Goal: Download file/media

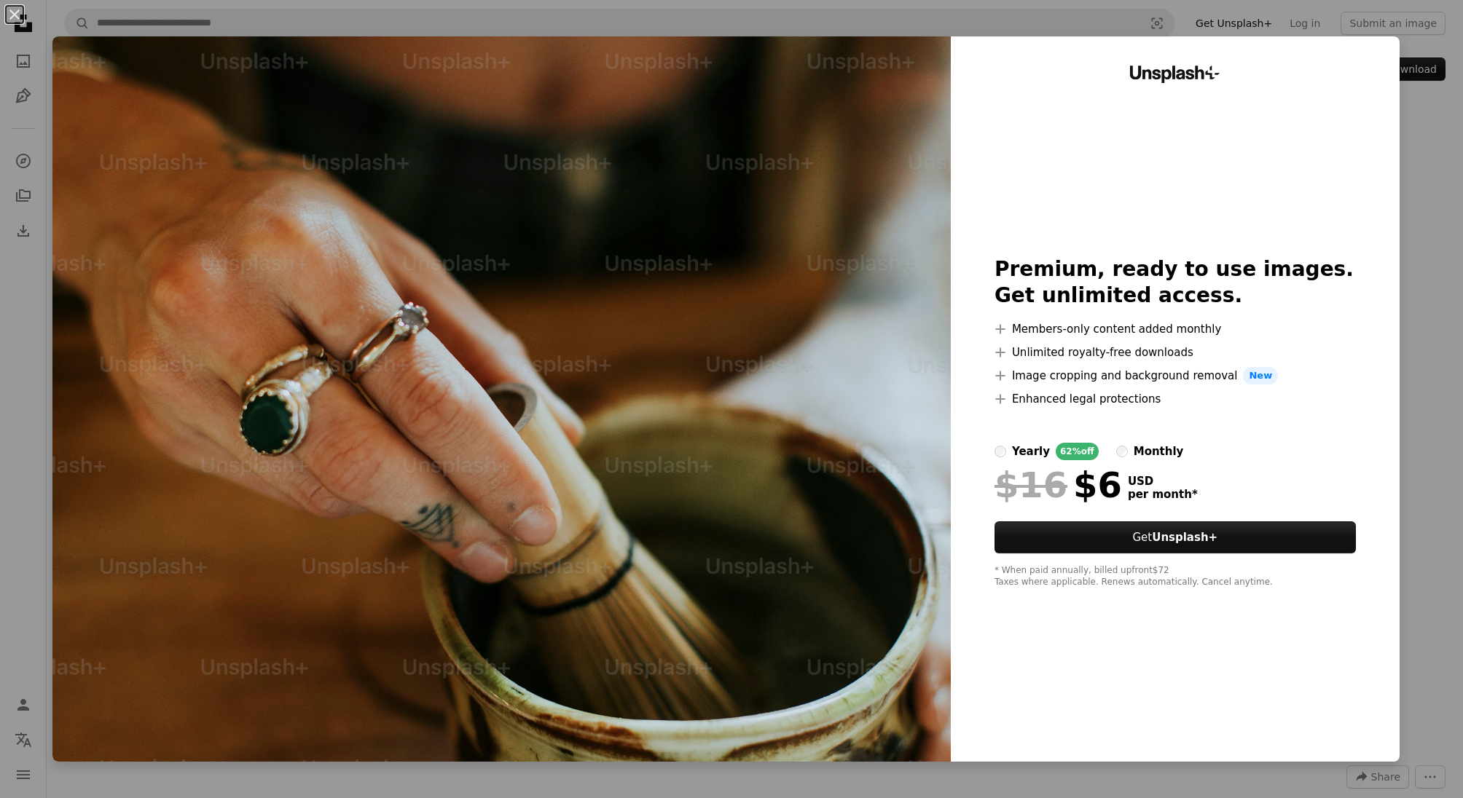
click at [1462, 205] on div "An X shape Unsplash+ Premium, ready to use images. Get unlimited access. A plus…" at bounding box center [731, 399] width 1463 height 798
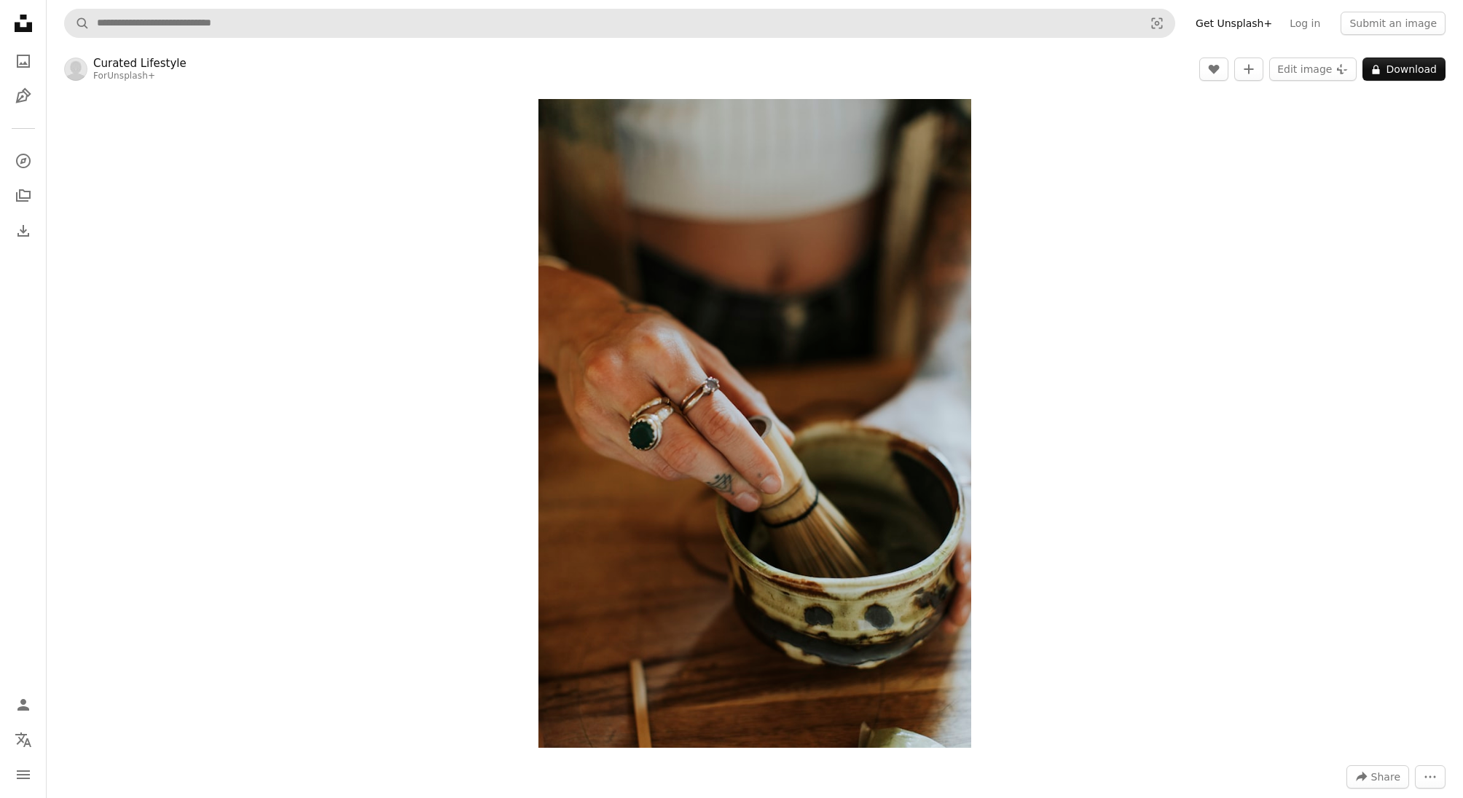
click at [1013, 37] on form "A magnifying glass Visual search" at bounding box center [619, 23] width 1111 height 29
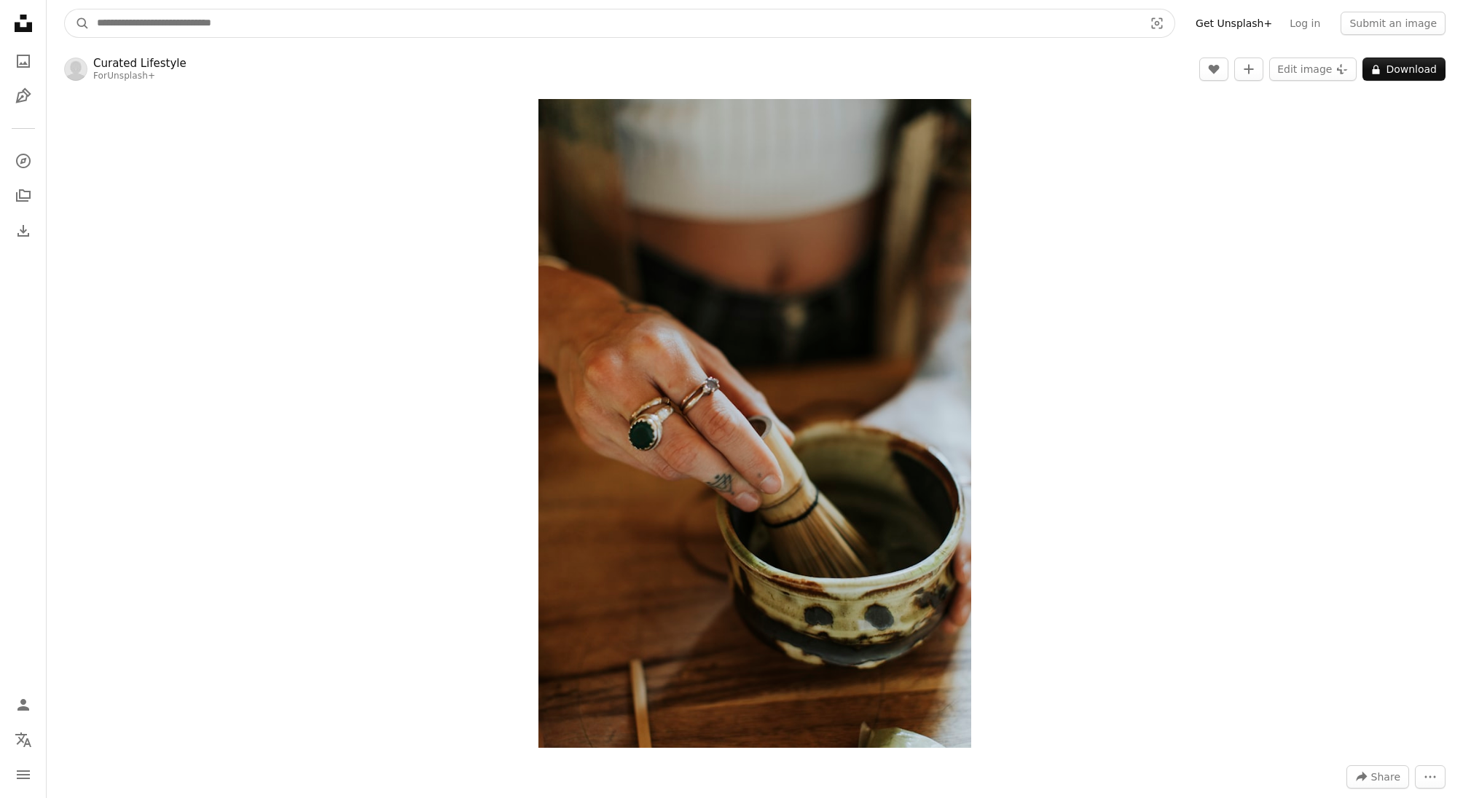
click at [163, 26] on input "Find visuals sitewide" at bounding box center [615, 23] width 1050 height 28
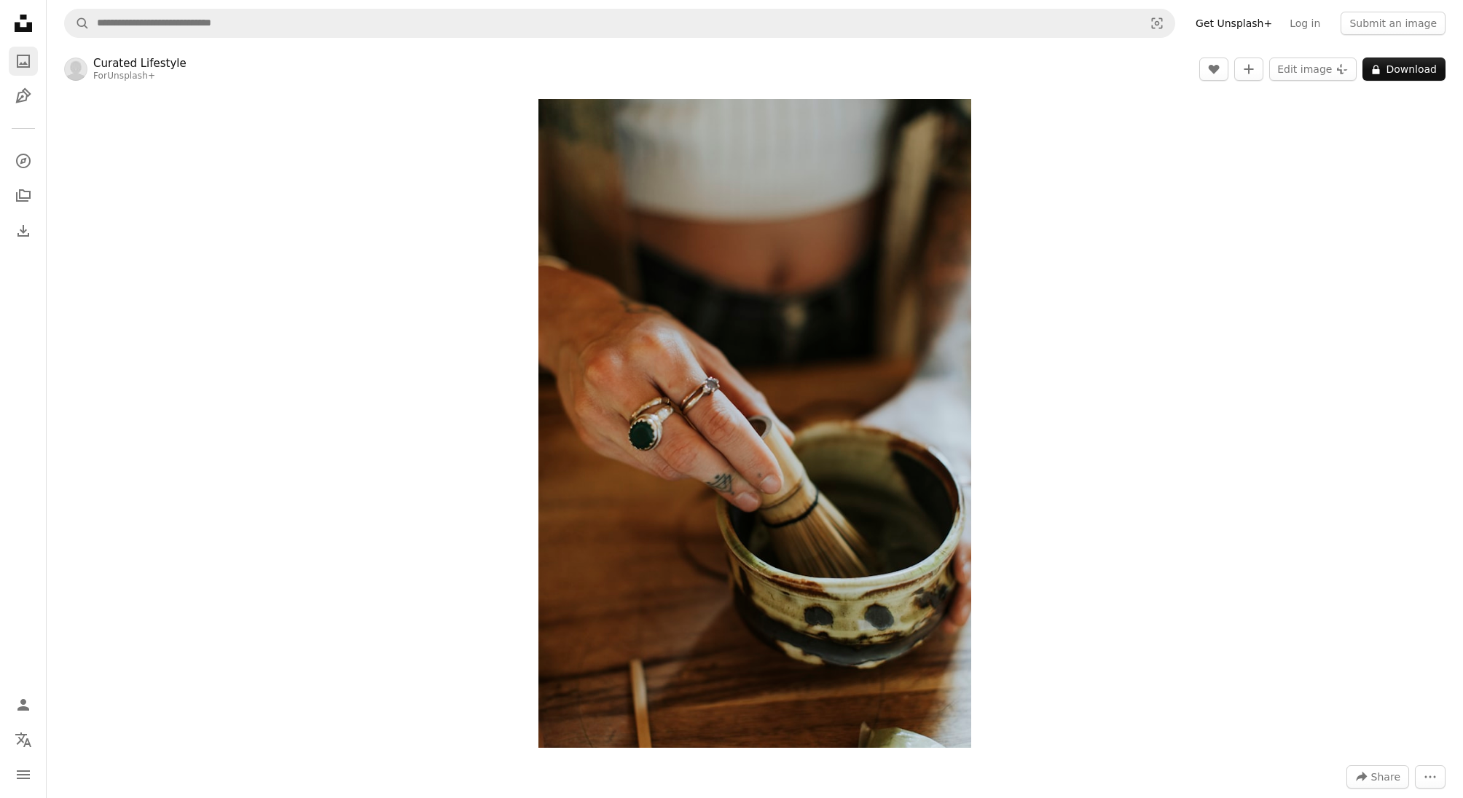
click at [22, 65] on icon "A photo" at bounding box center [23, 60] width 17 height 17
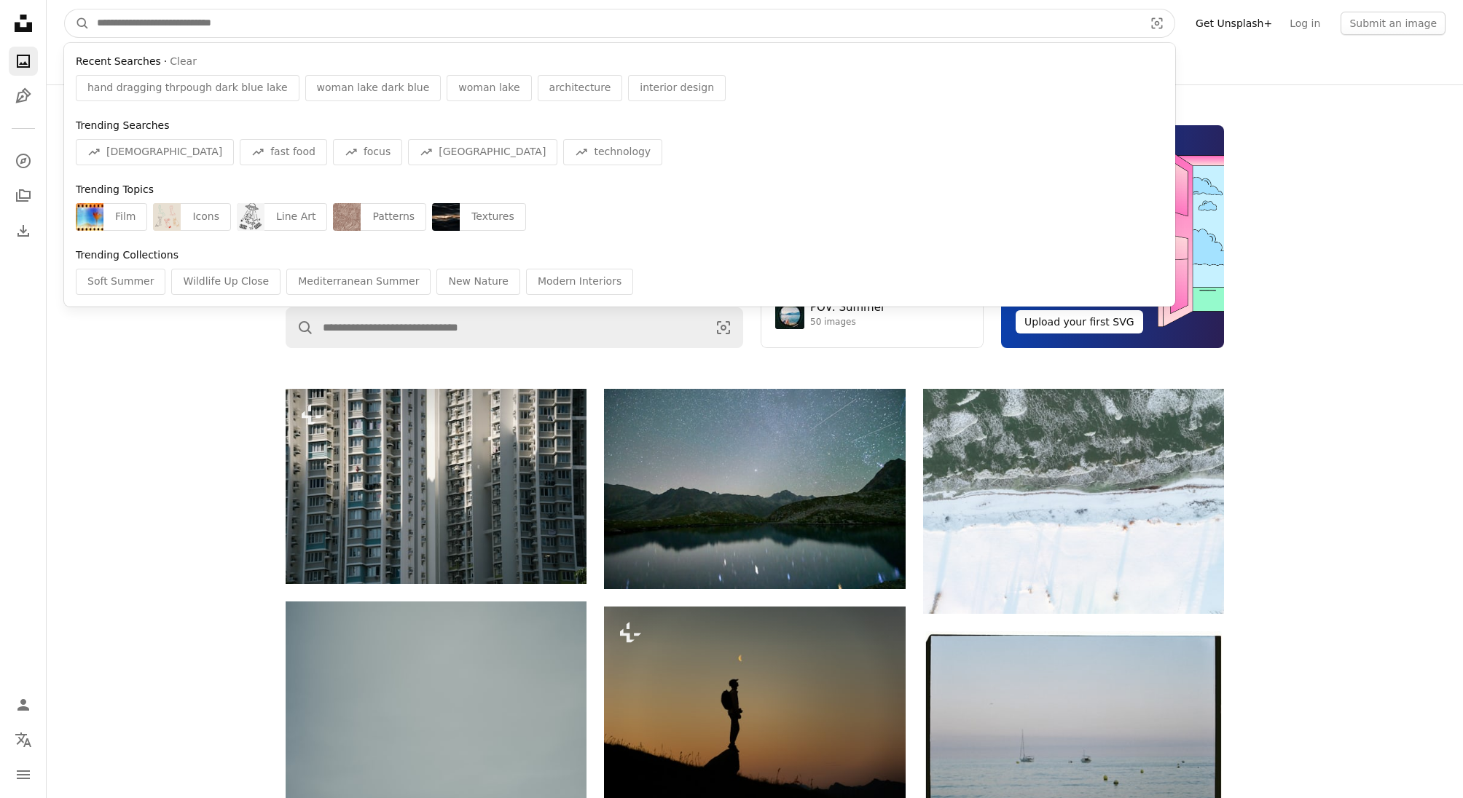
click at [240, 20] on input "Find visuals sitewide" at bounding box center [615, 23] width 1050 height 28
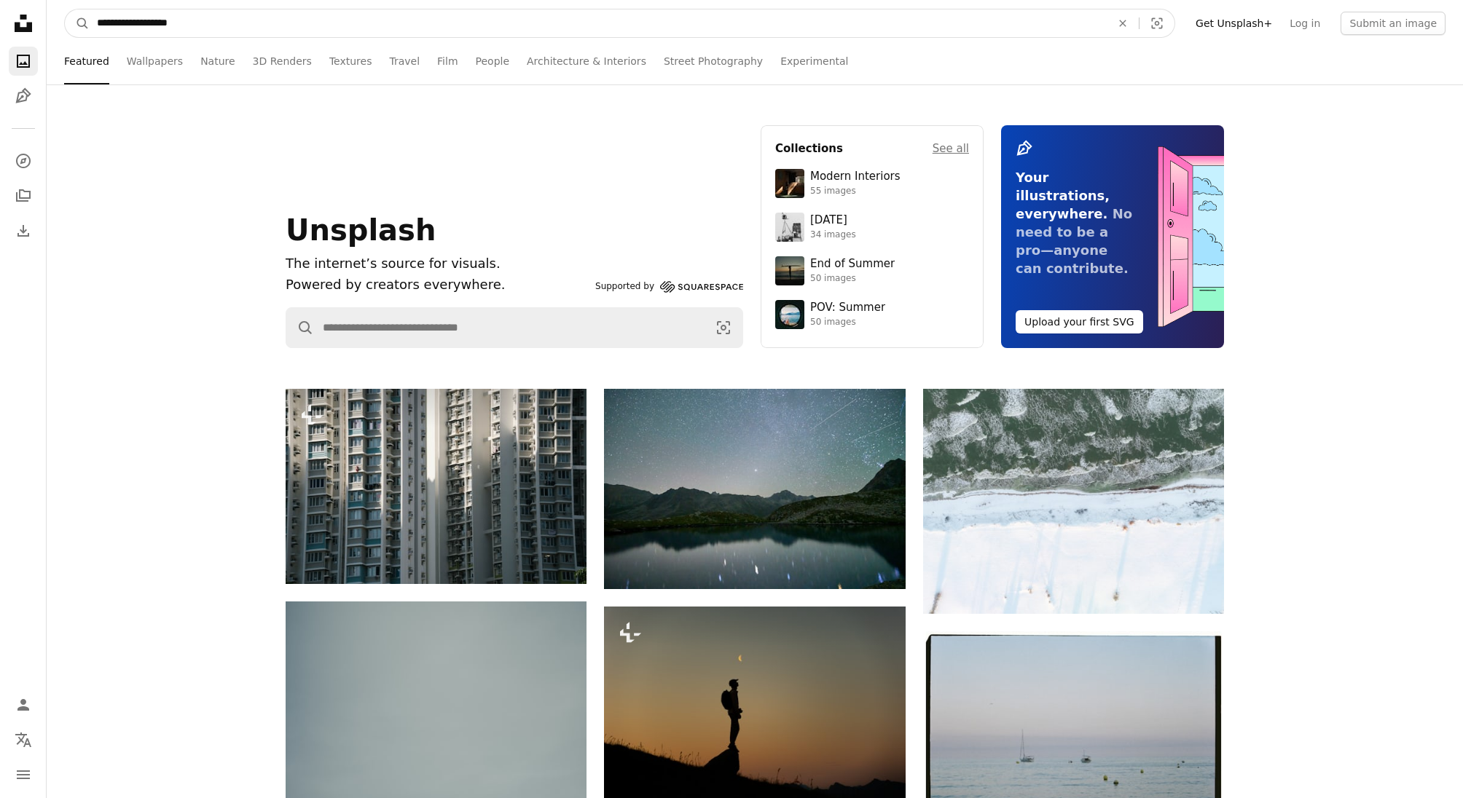
type input "**********"
click at [65, 9] on button "A magnifying glass" at bounding box center [77, 23] width 25 height 28
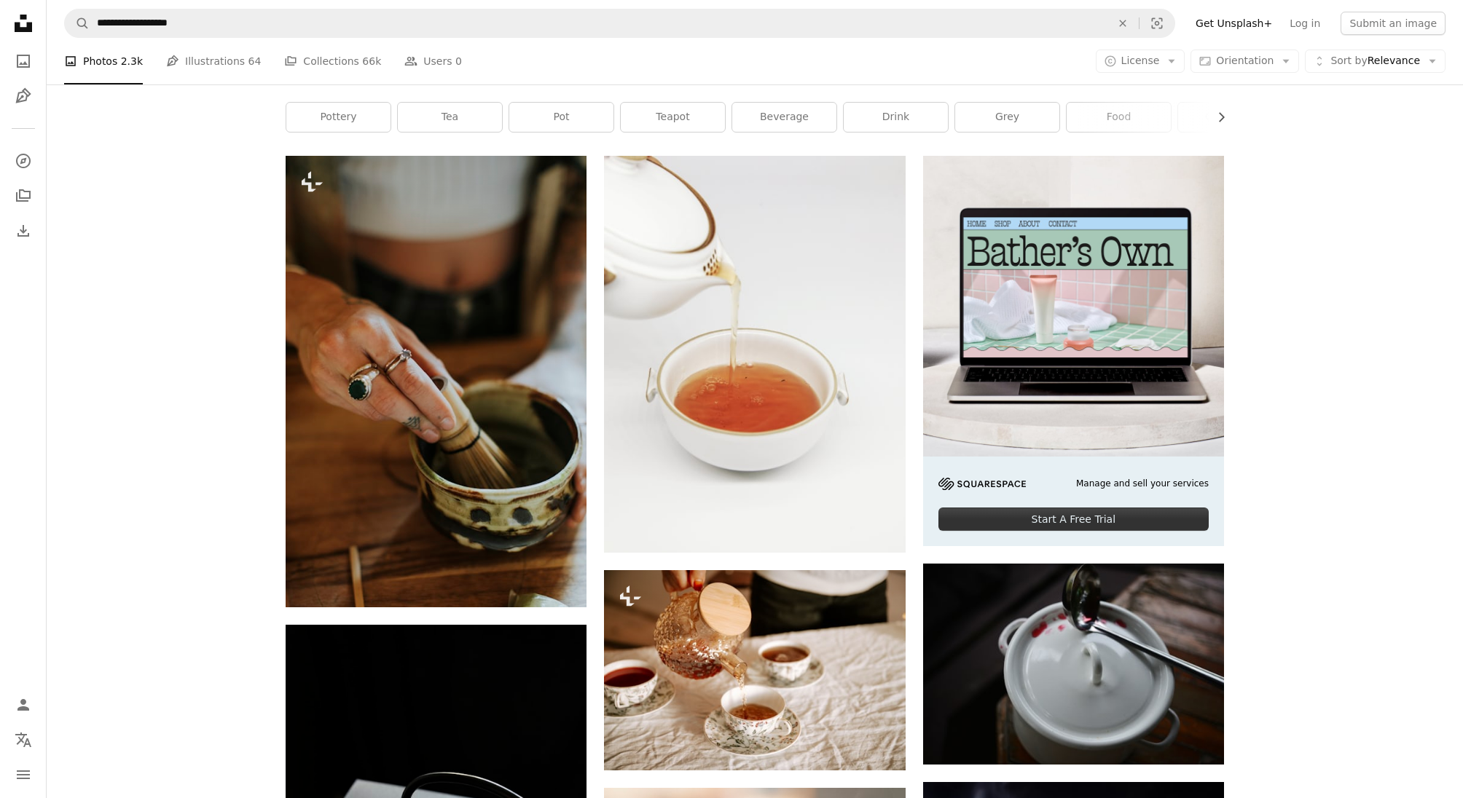
scroll to position [253, 0]
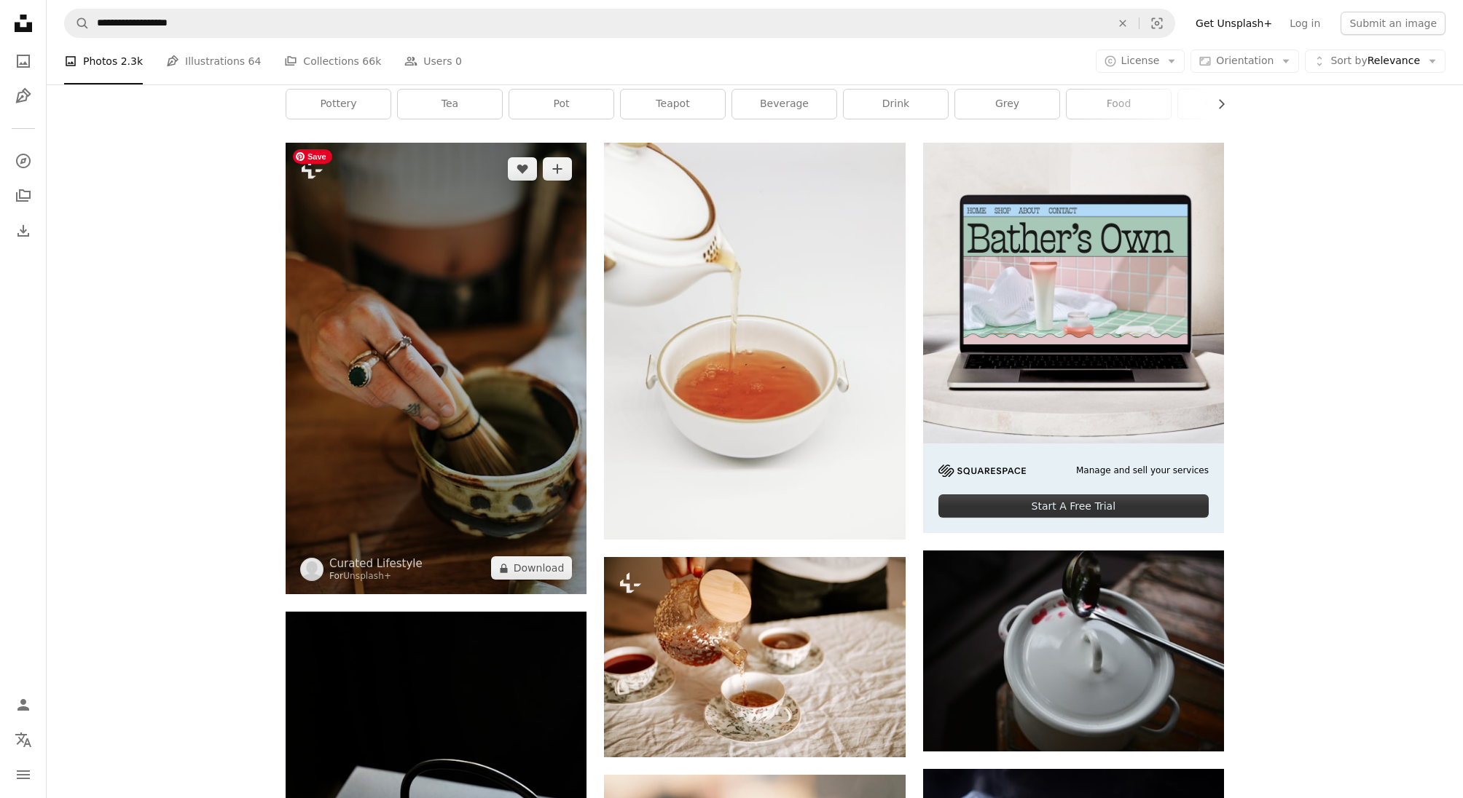
click at [306, 293] on img at bounding box center [436, 369] width 301 height 452
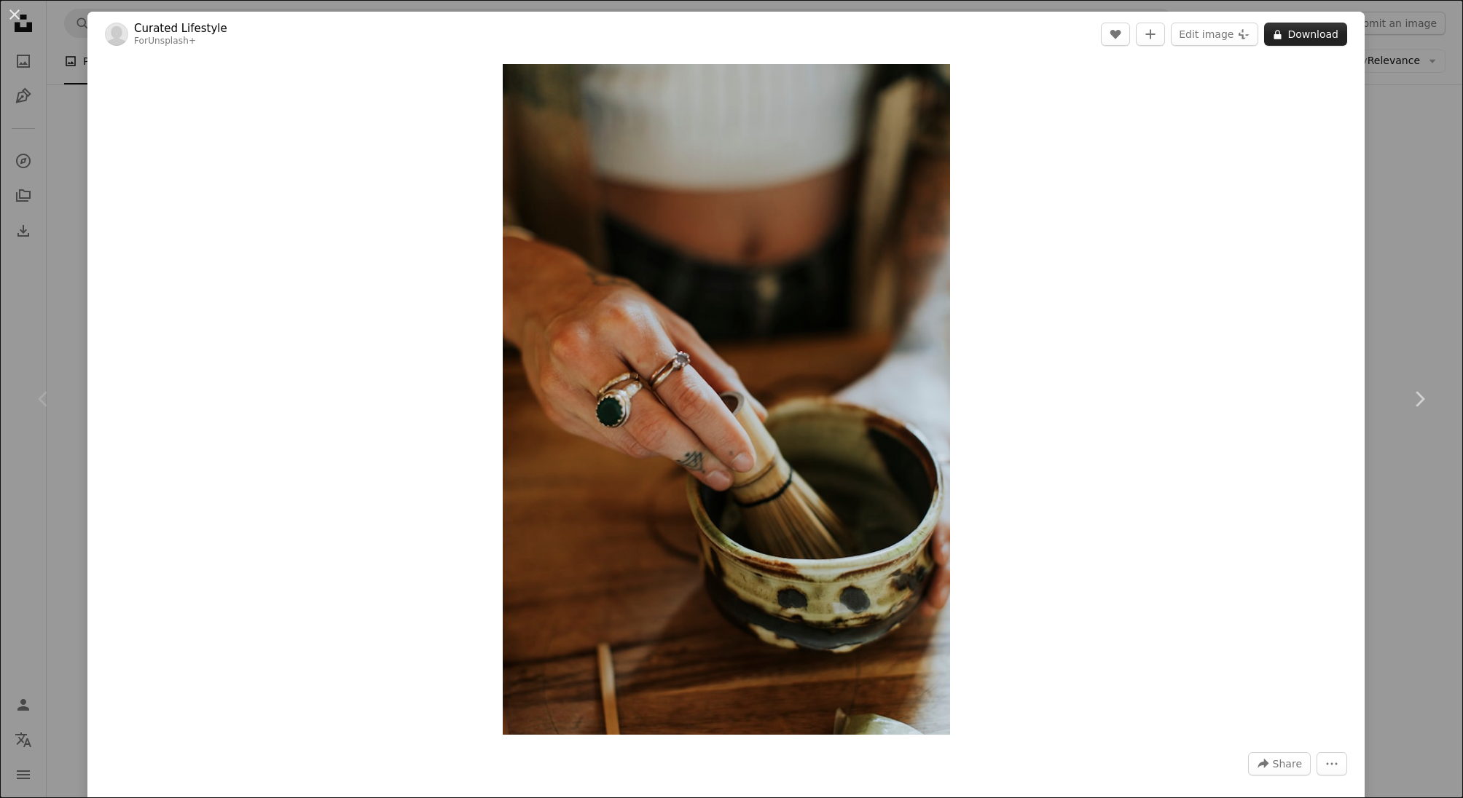
click at [1332, 36] on button "A lock Download" at bounding box center [1305, 34] width 83 height 23
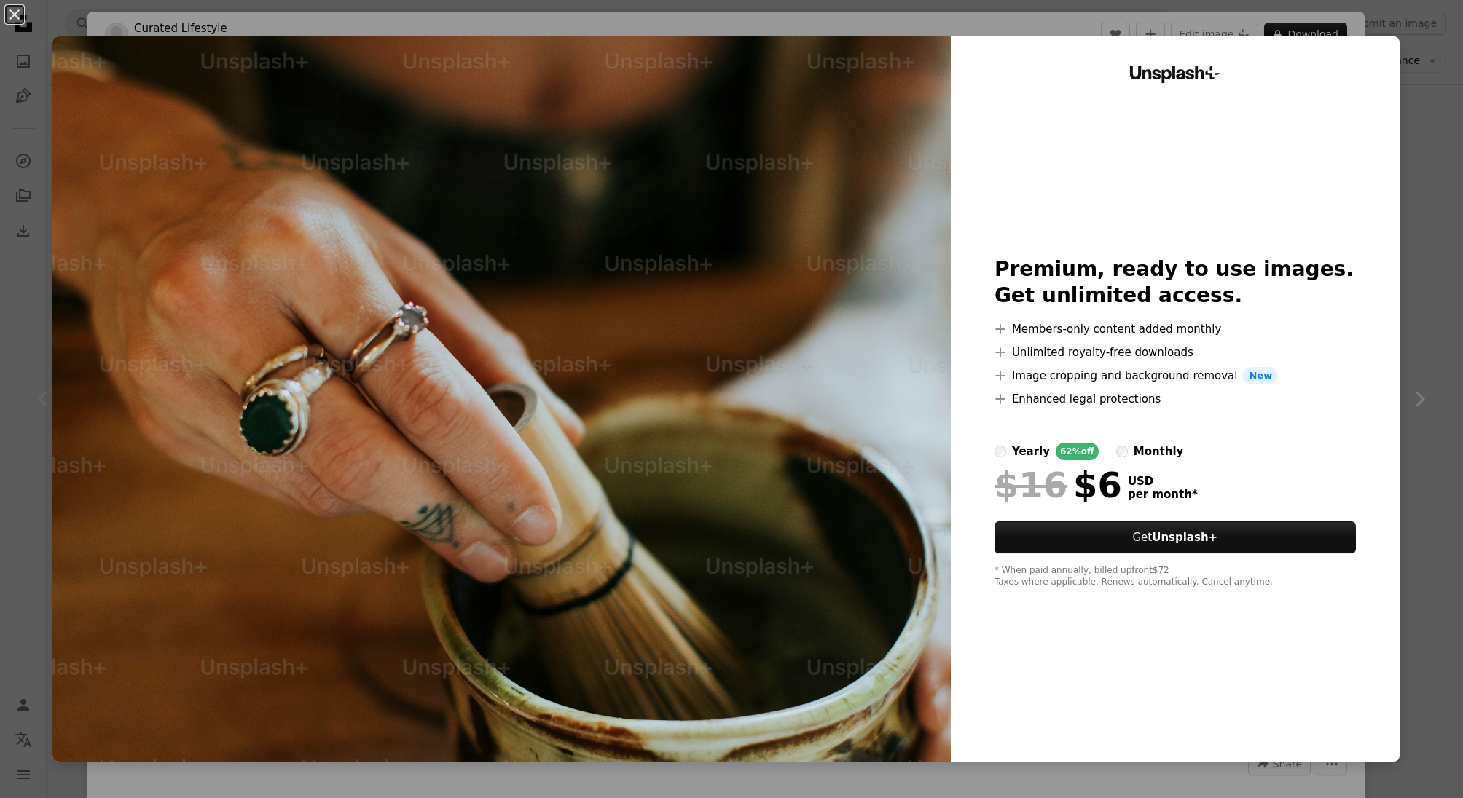
click at [1414, 205] on div "An X shape Unsplash+ Premium, ready to use images. Get unlimited access. A plus…" at bounding box center [731, 399] width 1463 height 798
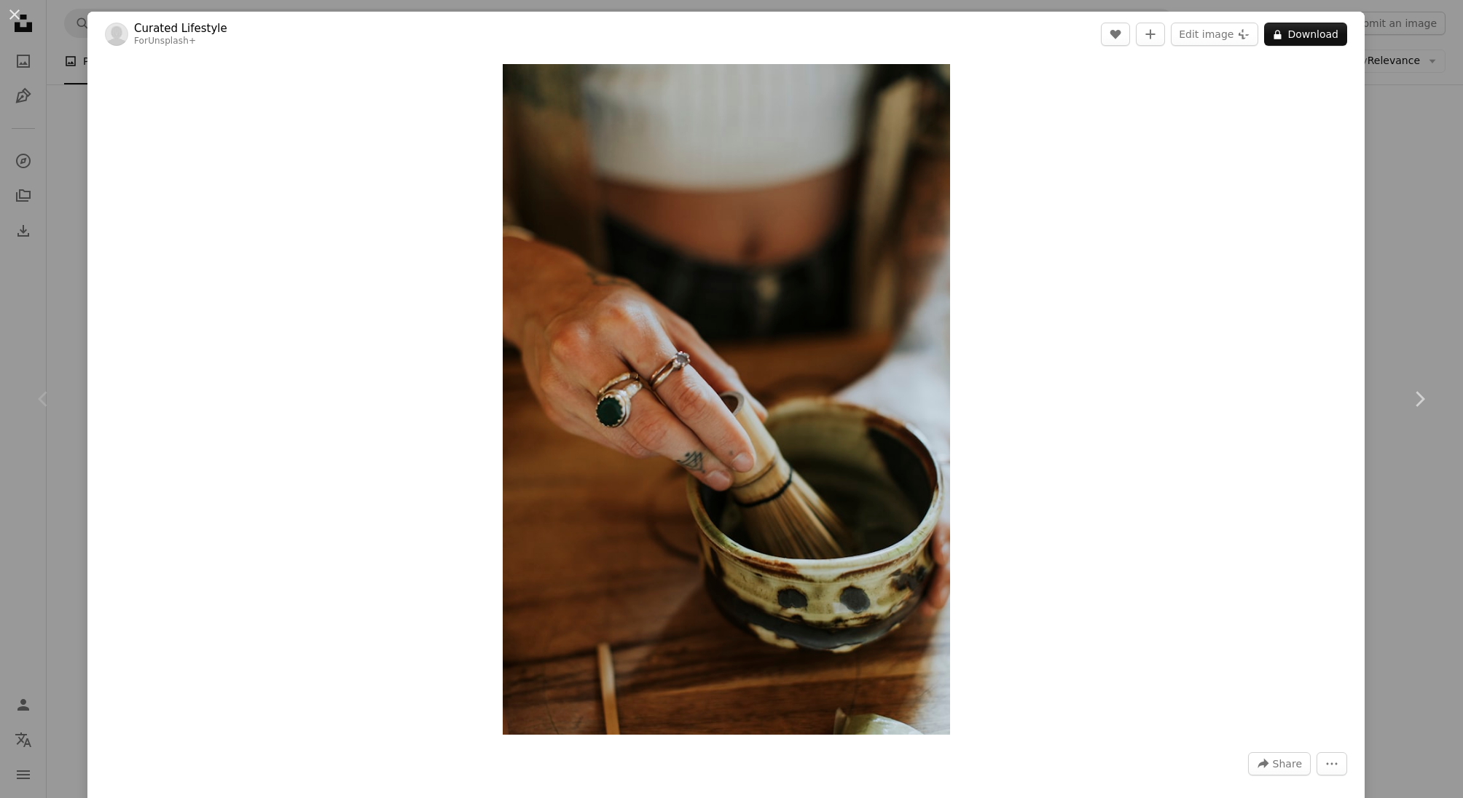
click at [1444, 189] on div "An X shape Chevron left Chevron right Curated Lifestyle For Unsplash+ A heart A…" at bounding box center [731, 399] width 1463 height 798
